Goal: Book appointment/travel/reservation

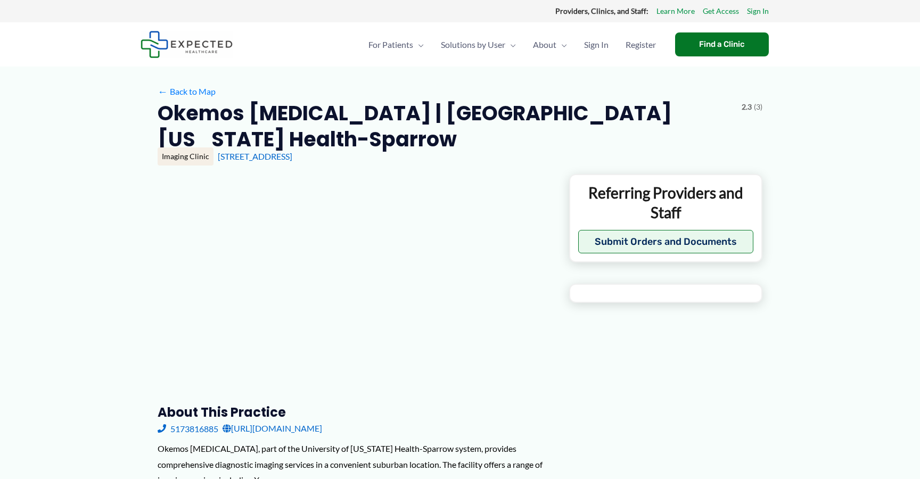
type input "**********"
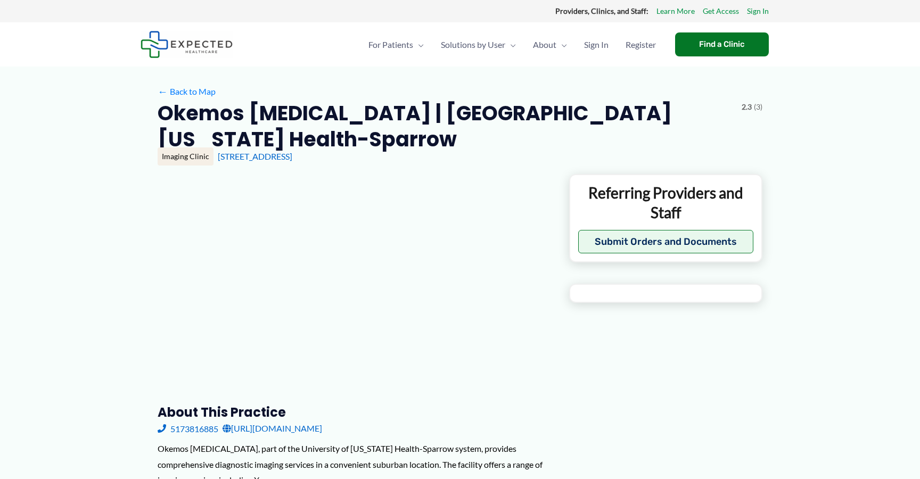
type input "**********"
type input "*"
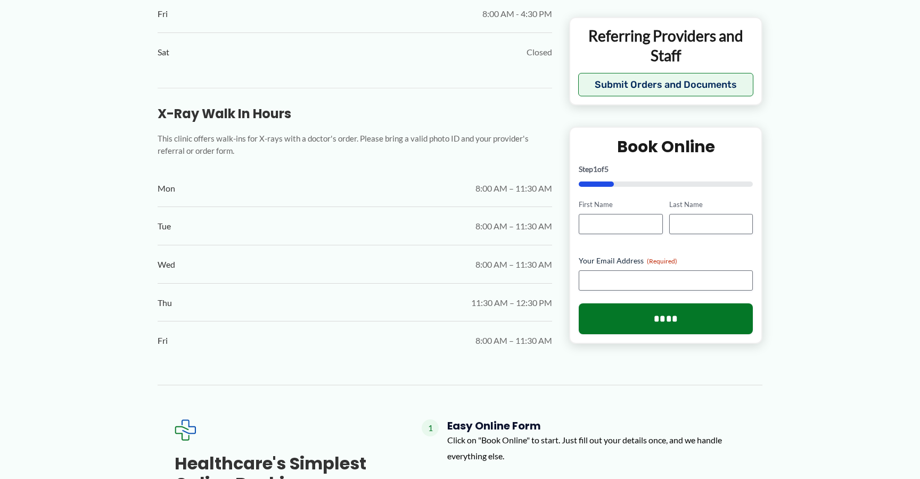
scroll to position [857, 0]
